Goal: Task Accomplishment & Management: Complete application form

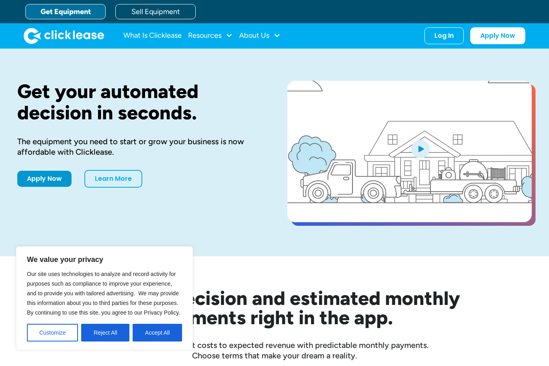
click at [158, 335] on button "Accept All" at bounding box center [157, 333] width 49 height 18
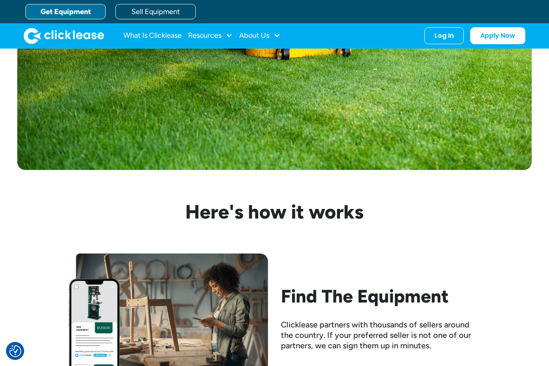
scroll to position [567, 0]
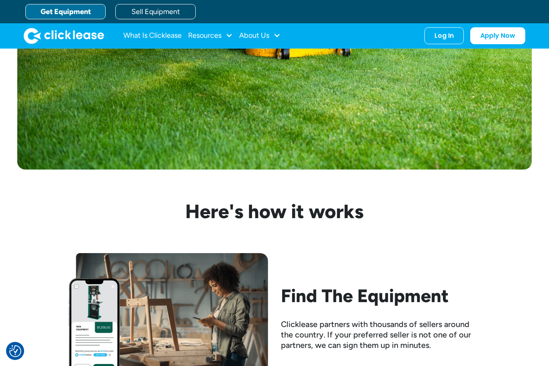
click at [205, 35] on div "Resources" at bounding box center [204, 35] width 33 height 0
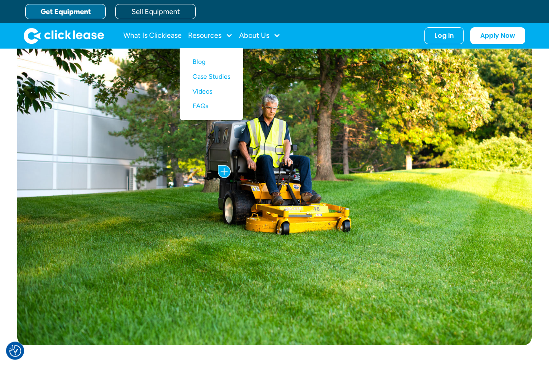
scroll to position [385, 0]
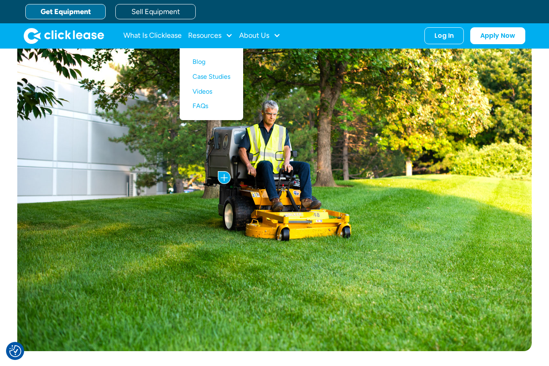
click at [74, 12] on link "Get Equipment" at bounding box center [65, 11] width 80 height 15
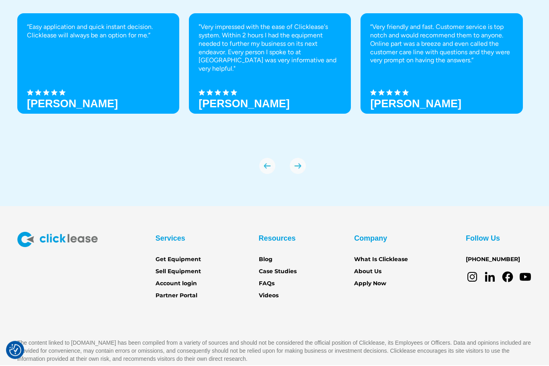
scroll to position [2751, 0]
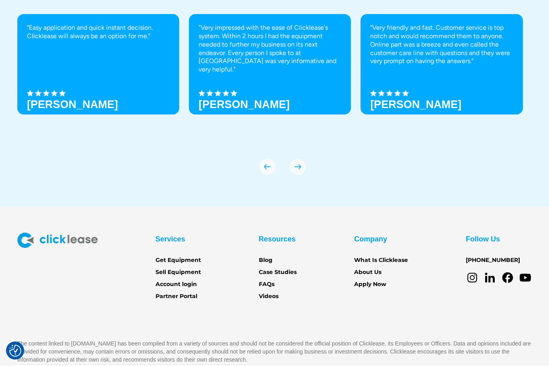
click at [183, 257] on link "Get Equipment" at bounding box center [178, 261] width 45 height 9
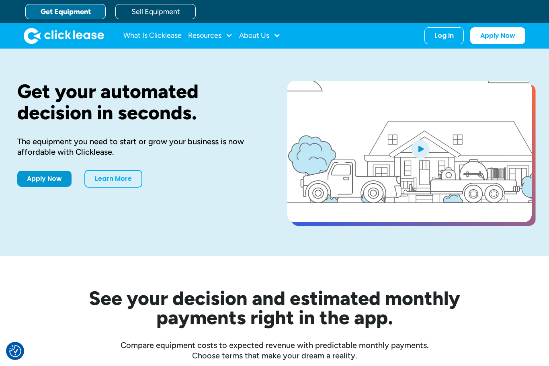
click at [109, 183] on link "Learn More" at bounding box center [113, 179] width 58 height 18
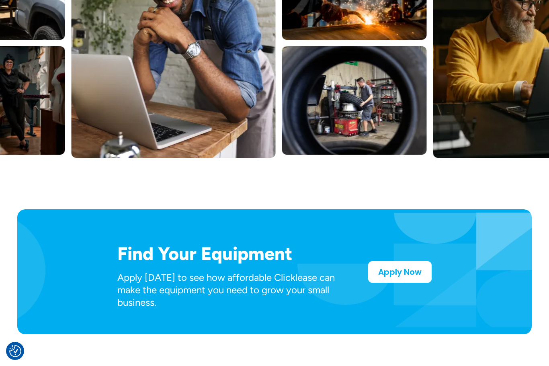
scroll to position [289, 0]
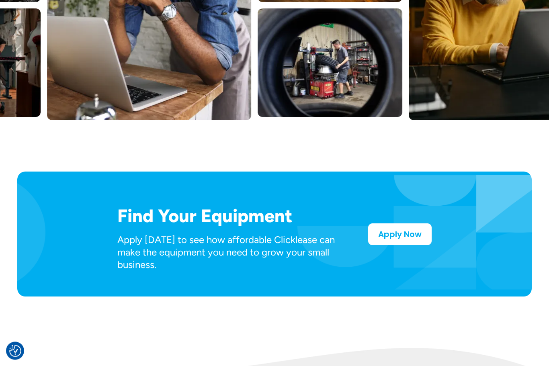
click at [29, 251] on div "Find Your Equipment Apply today to see how affordable Clicklease can make the e…" at bounding box center [274, 234] width 515 height 125
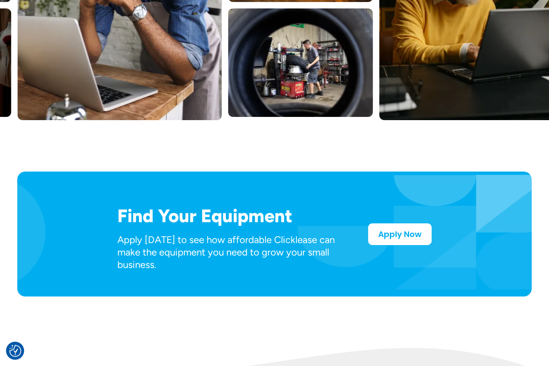
scroll to position [289, 0]
click at [405, 233] on link "Apply Now" at bounding box center [400, 235] width 64 height 22
